Goal: Navigation & Orientation: Understand site structure

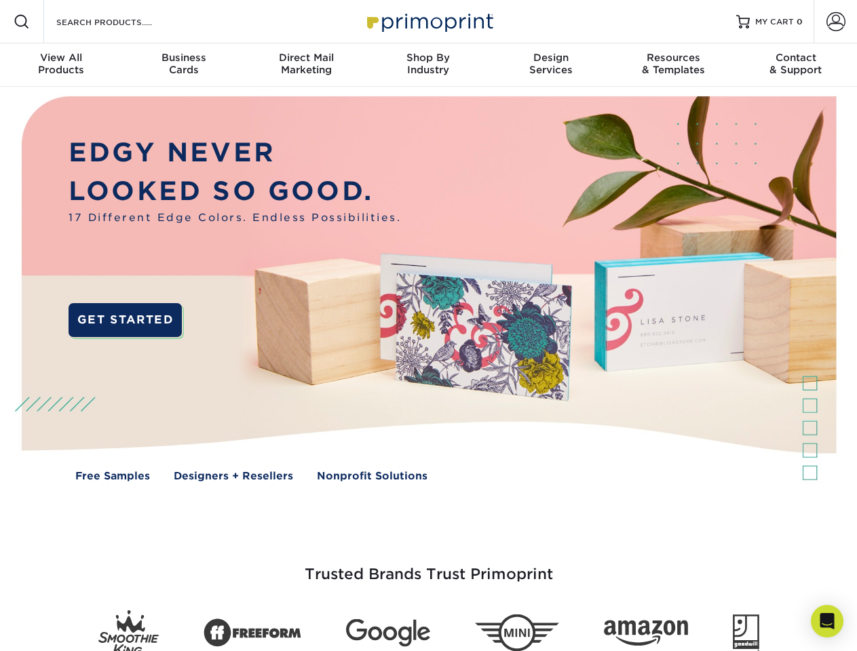
click at [428, 326] on img at bounding box center [428, 299] width 848 height 424
click at [22, 22] on span at bounding box center [22, 22] width 16 height 16
click at [835, 22] on span at bounding box center [835, 21] width 19 height 19
click at [61, 65] on div "View All Products" at bounding box center [61, 64] width 122 height 24
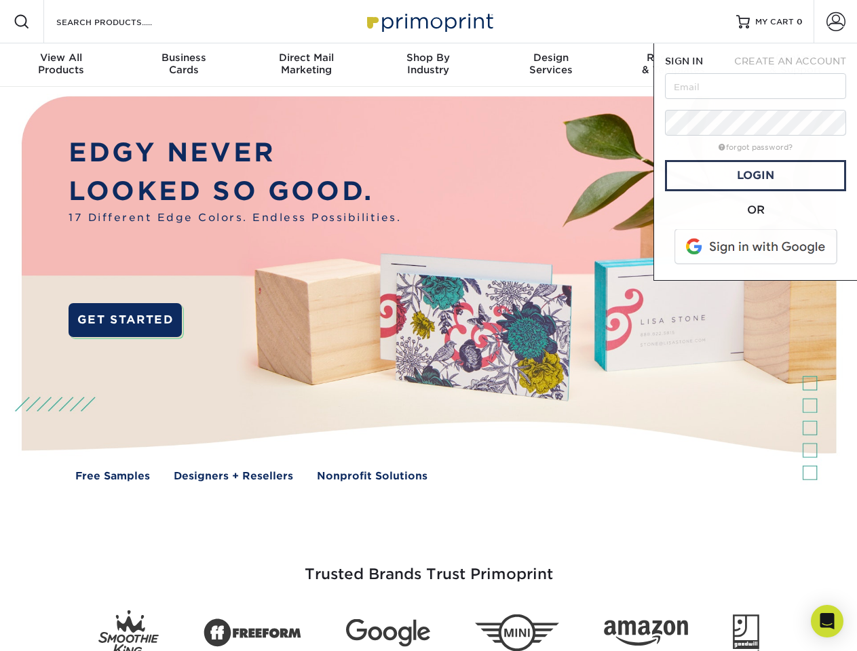
click at [183, 65] on div "Business Cards" at bounding box center [183, 64] width 122 height 24
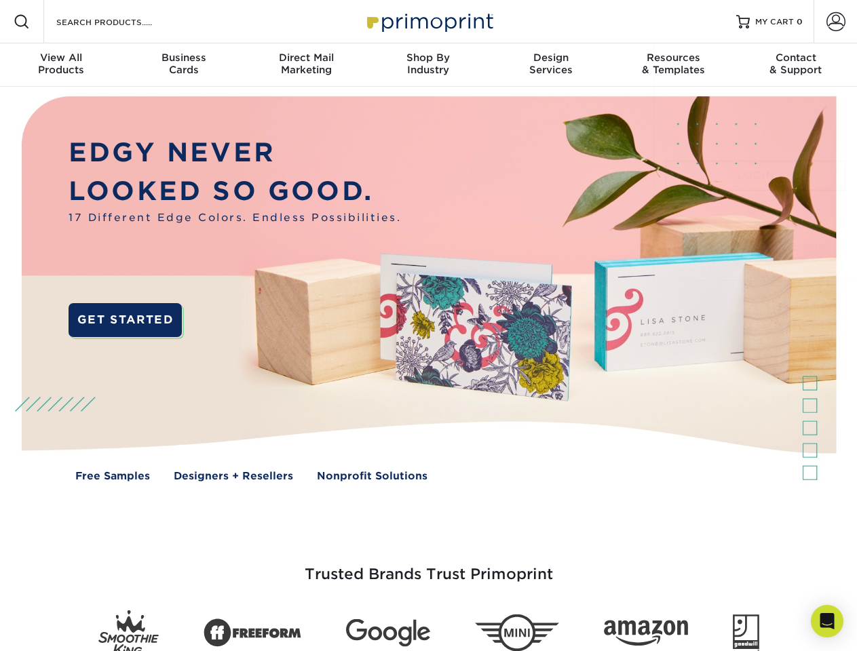
click at [306, 65] on div "Direct Mail Marketing" at bounding box center [306, 64] width 122 height 24
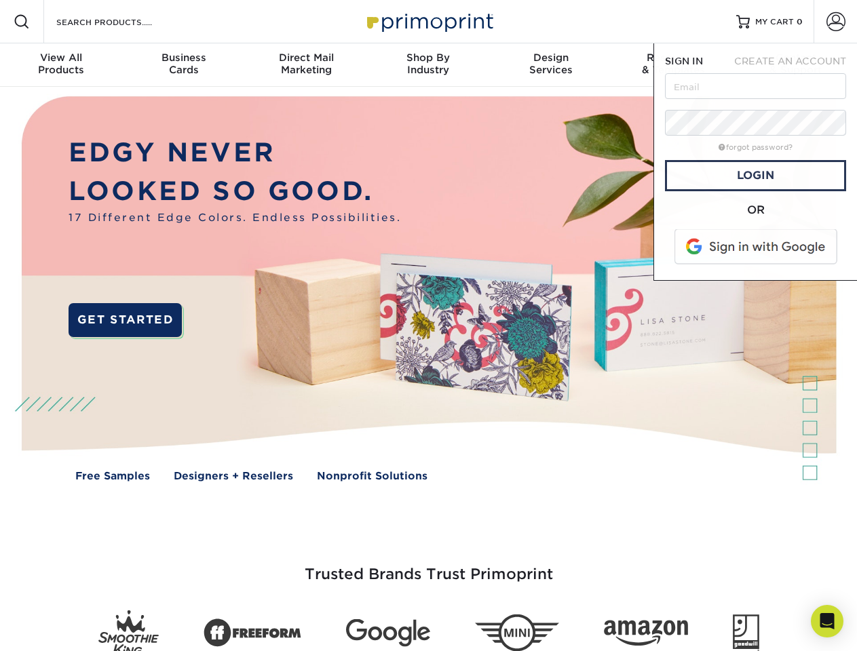
click at [428, 65] on div "Shop By Industry" at bounding box center [428, 64] width 122 height 24
click at [551, 65] on div "Design Services" at bounding box center [551, 64] width 122 height 24
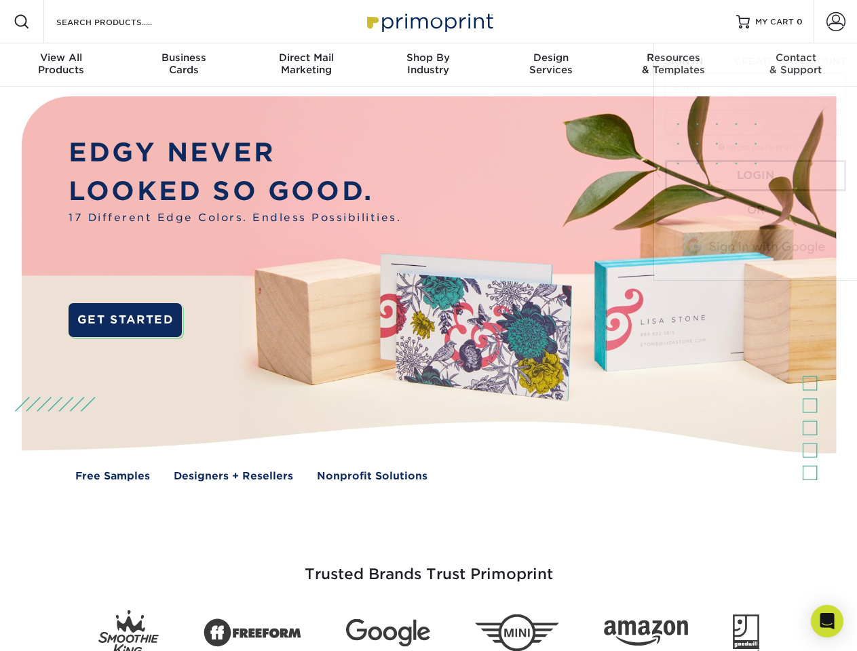
click at [673, 65] on span "SIGN IN" at bounding box center [684, 61] width 38 height 11
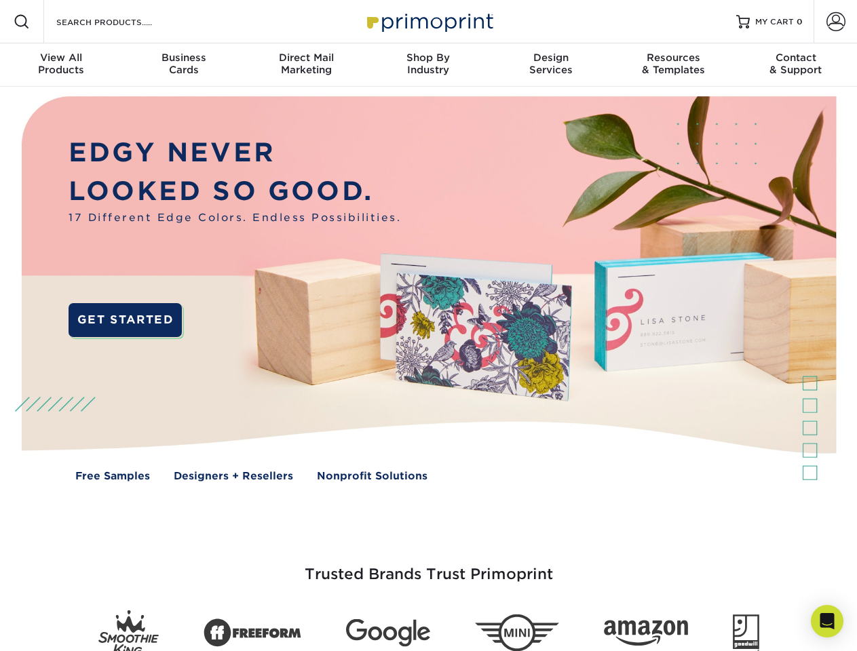
click at [796, 65] on div "Contact & Support" at bounding box center [796, 64] width 122 height 24
